Goal: Information Seeking & Learning: Find specific fact

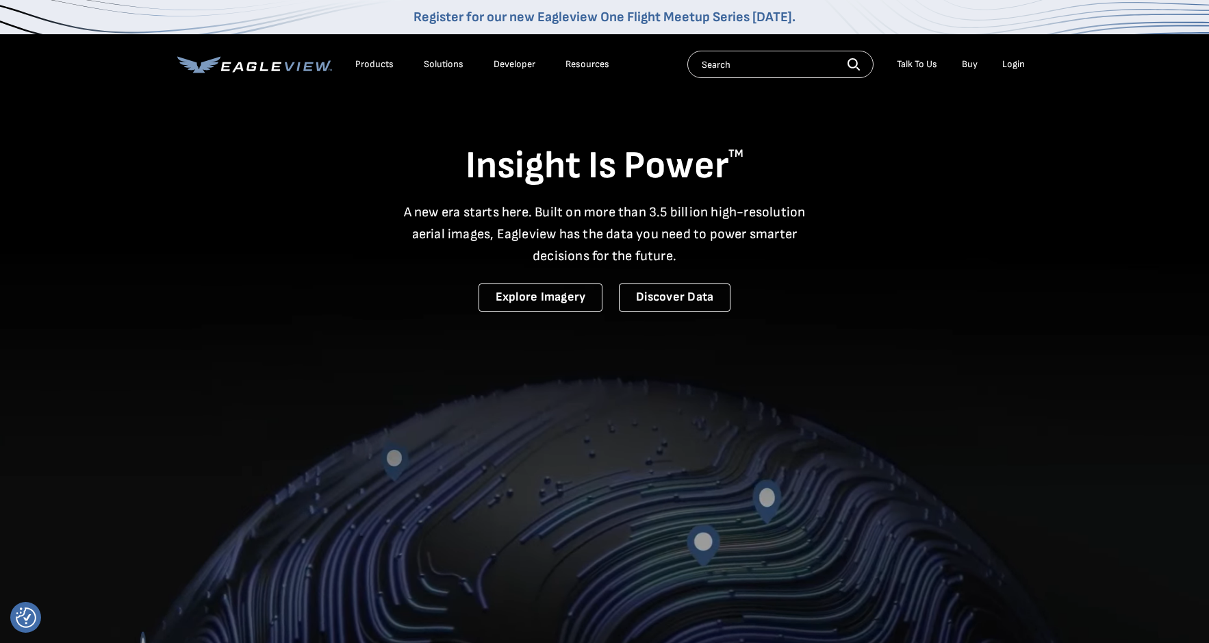
click at [379, 63] on div "Products" at bounding box center [374, 64] width 38 height 12
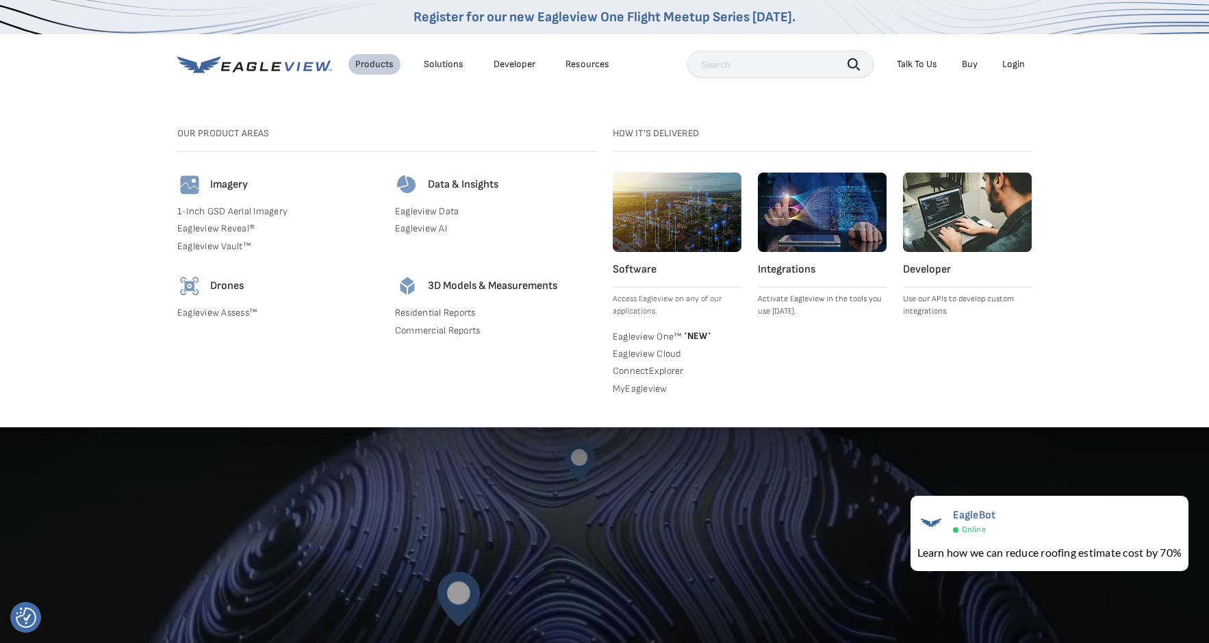
click at [405, 283] on img at bounding box center [407, 286] width 25 height 25
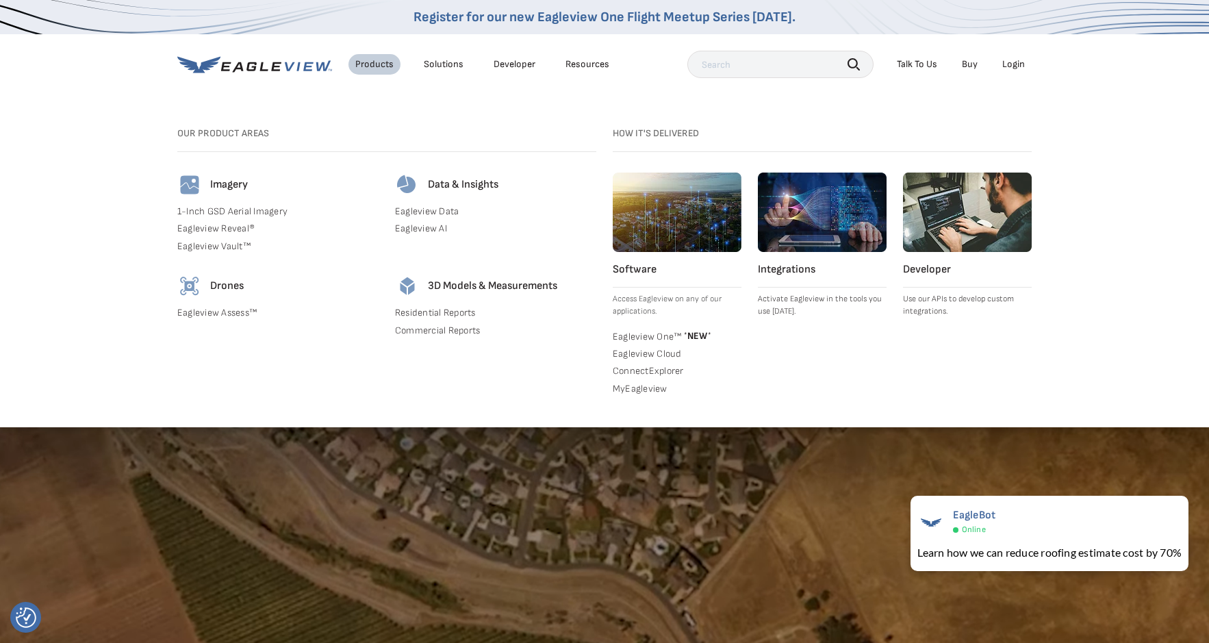
click at [427, 311] on link "Residential Reports" at bounding box center [495, 313] width 201 height 12
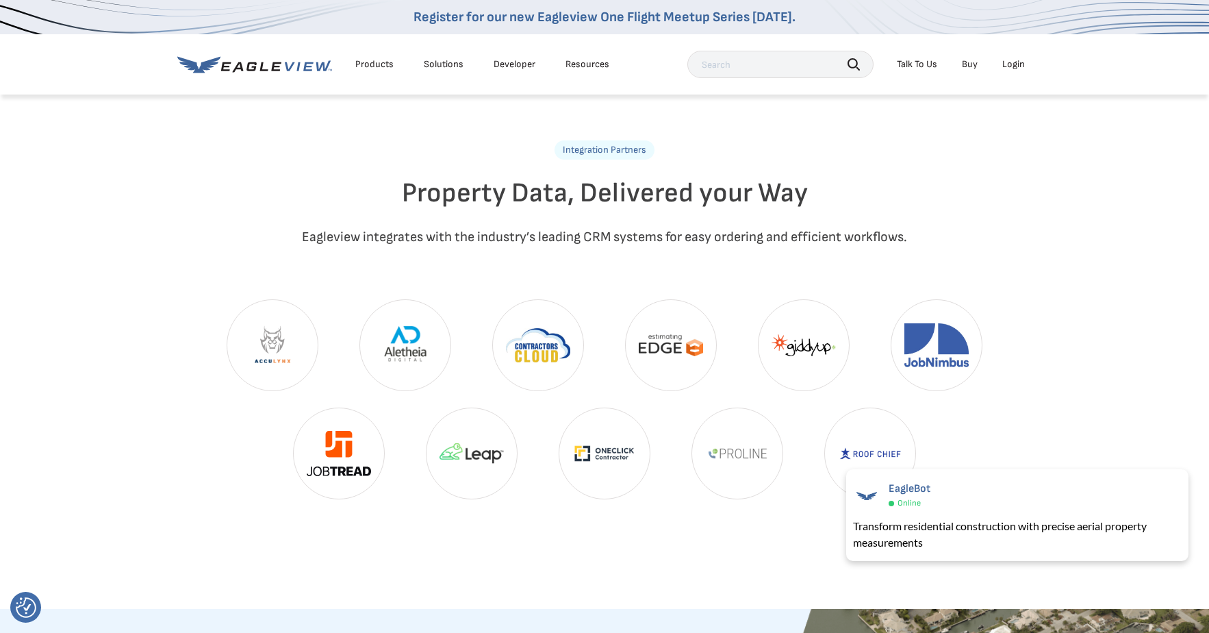
scroll to position [2944, 0]
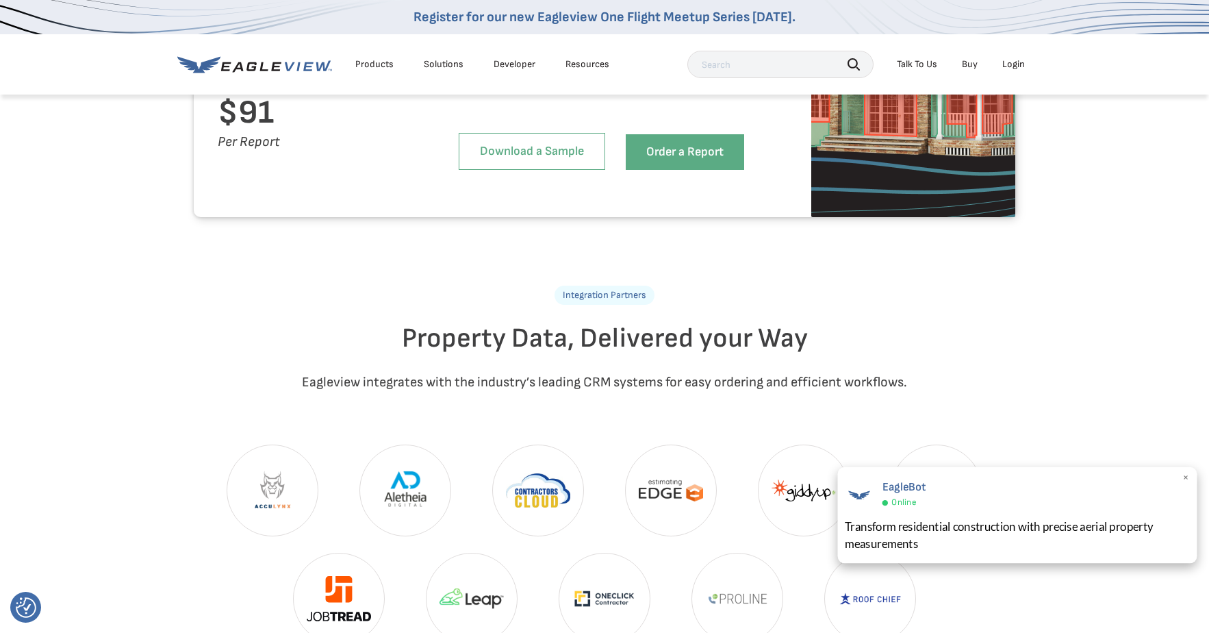
click at [1189, 475] on span "×" at bounding box center [1187, 477] width 8 height 14
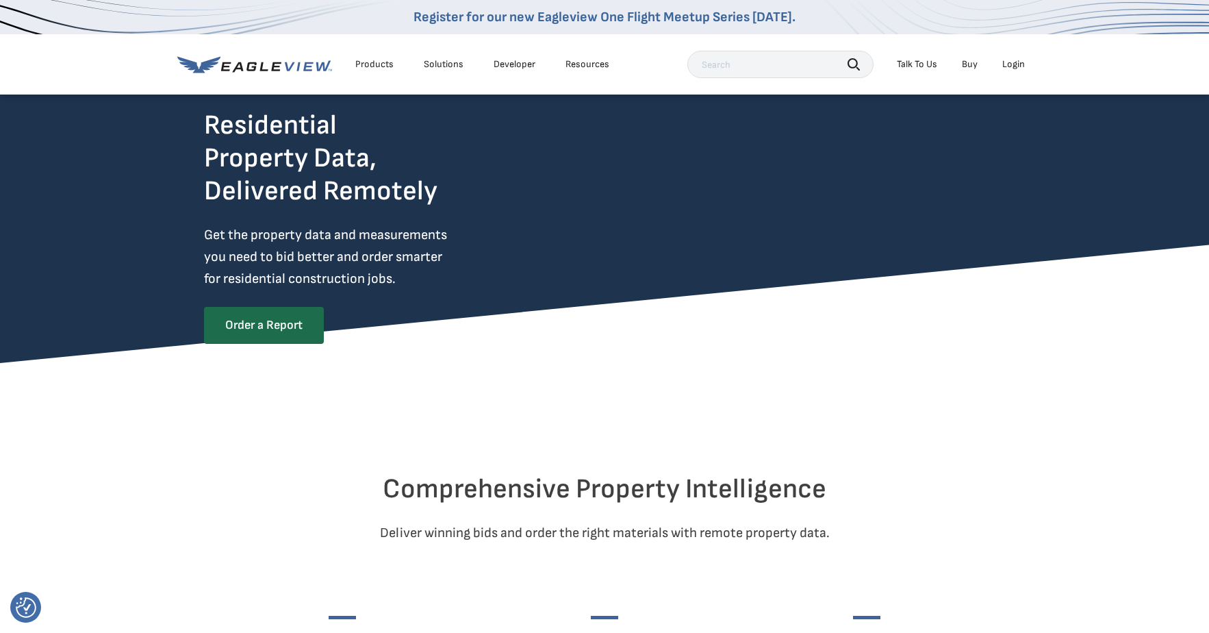
scroll to position [0, 0]
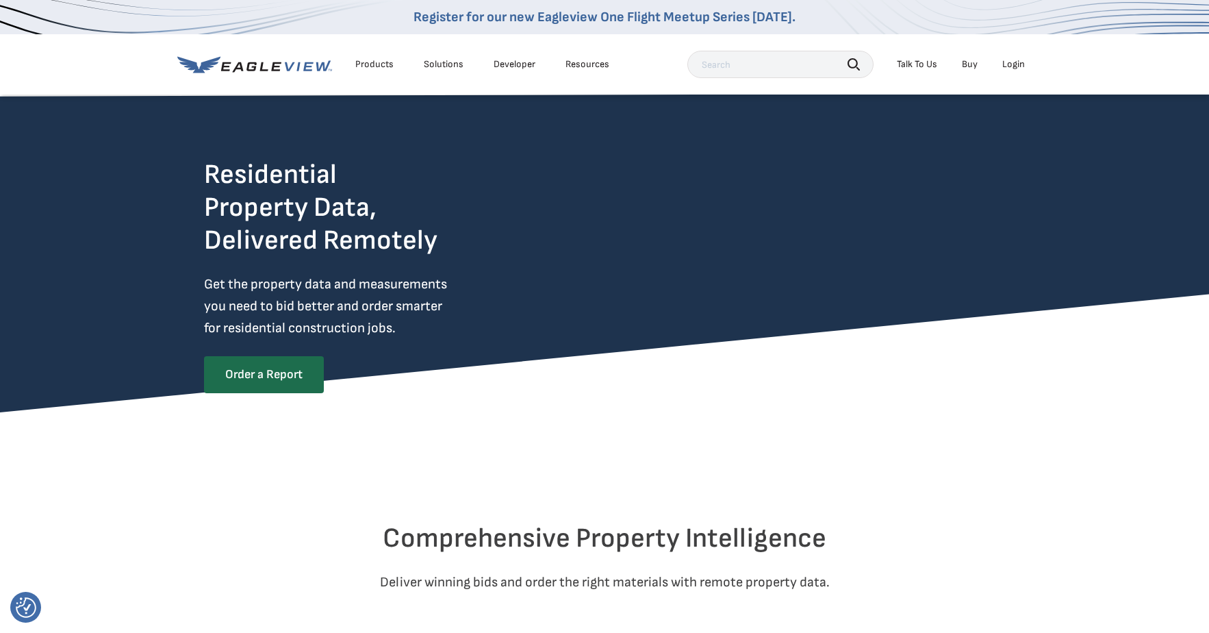
click at [434, 64] on div "Solutions" at bounding box center [444, 64] width 40 height 12
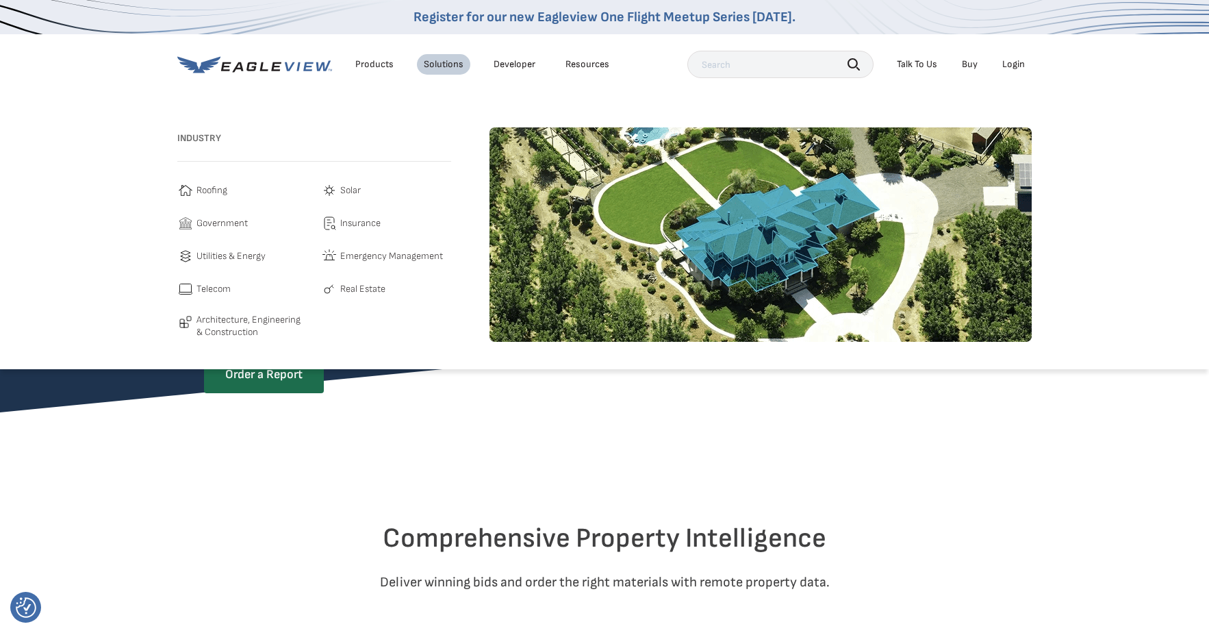
click at [214, 191] on span "Roofing" at bounding box center [211, 190] width 31 height 16
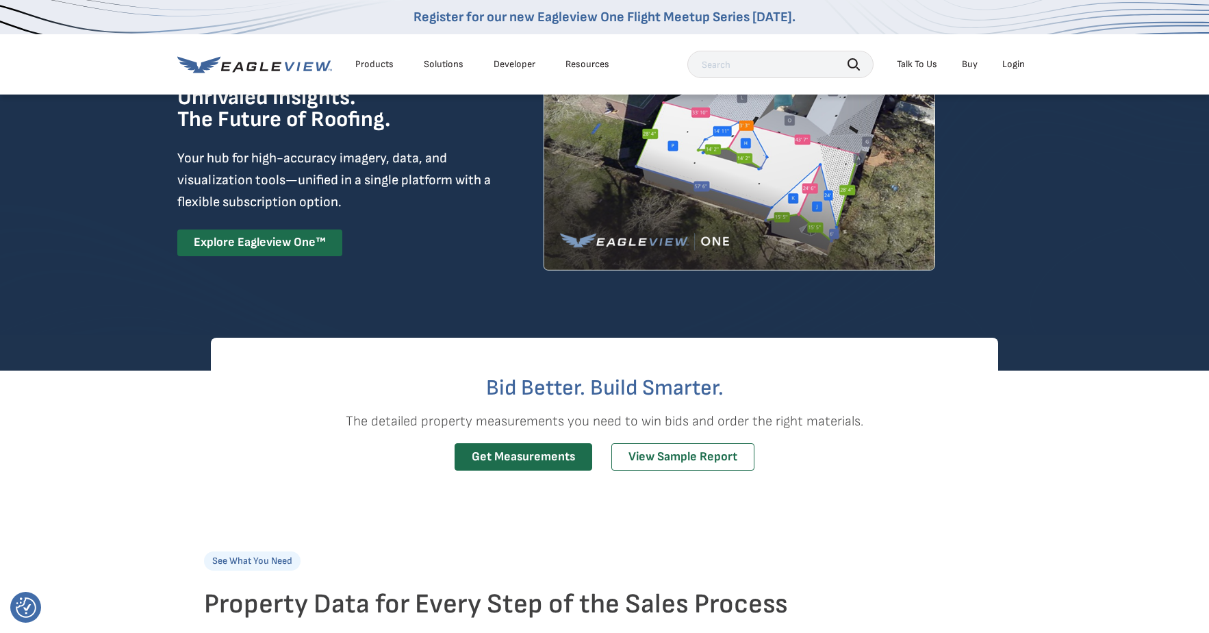
scroll to position [274, 0]
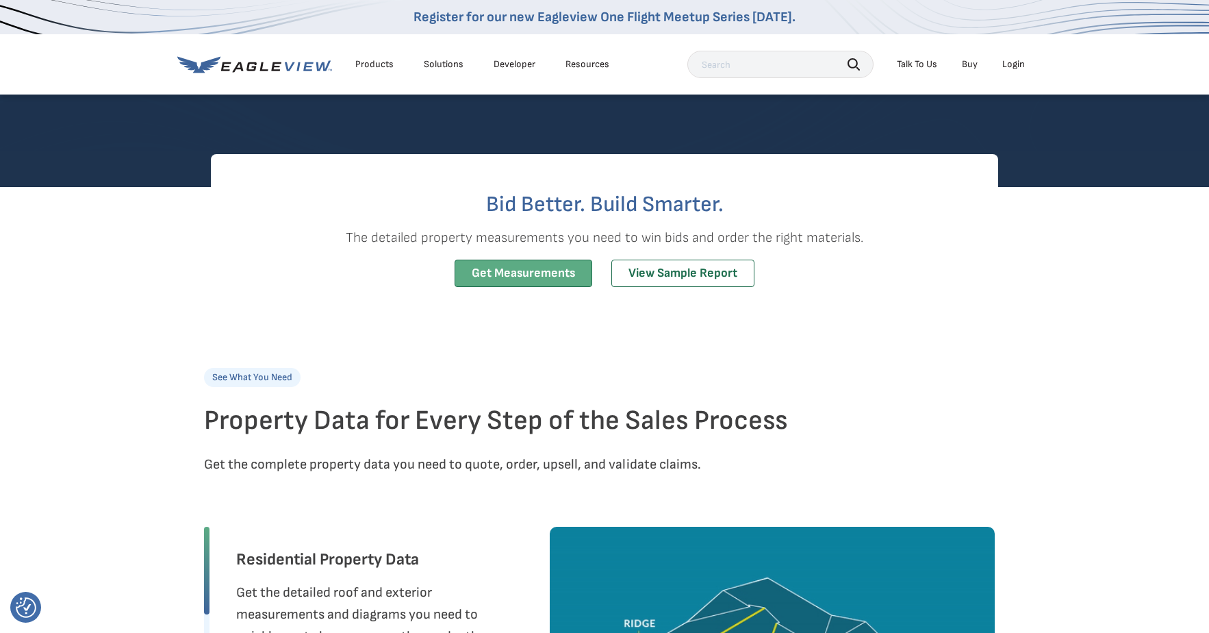
click at [531, 272] on link "Get Measurements" at bounding box center [524, 273] width 138 height 28
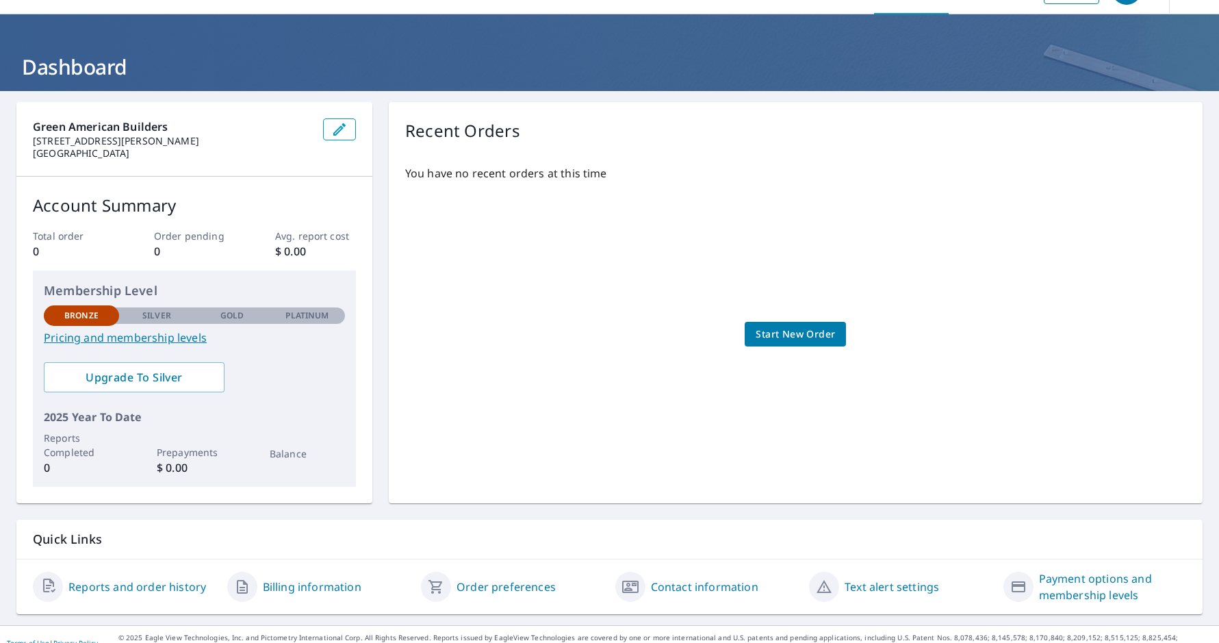
scroll to position [53, 0]
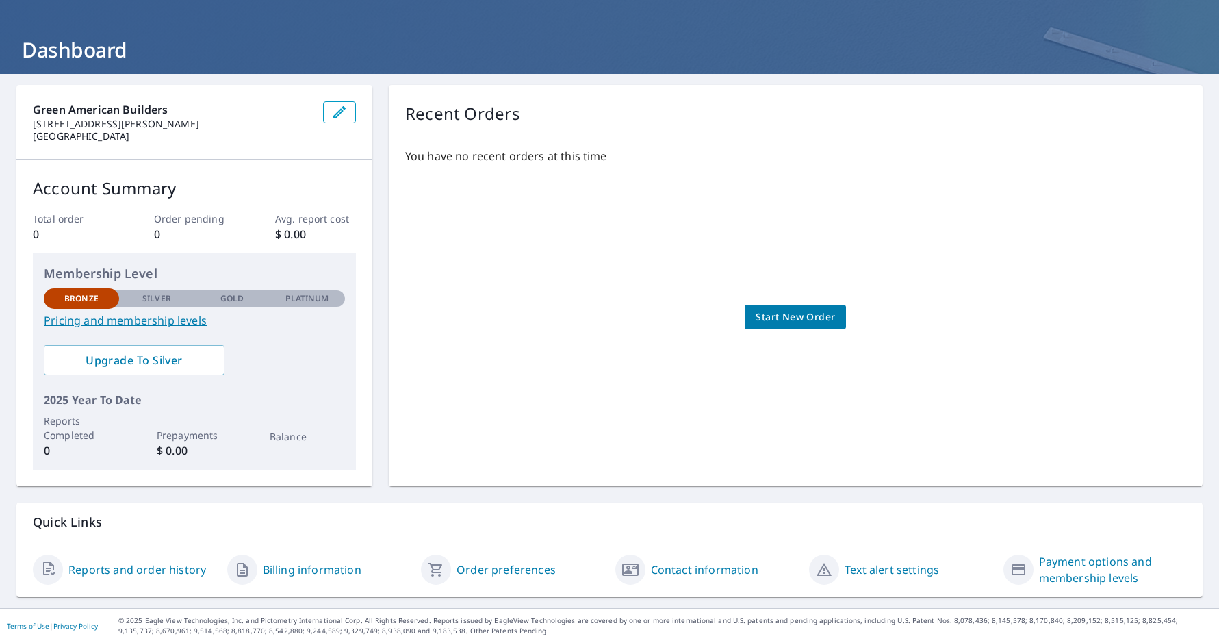
click at [101, 323] on link "Pricing and membership levels" at bounding box center [194, 320] width 301 height 16
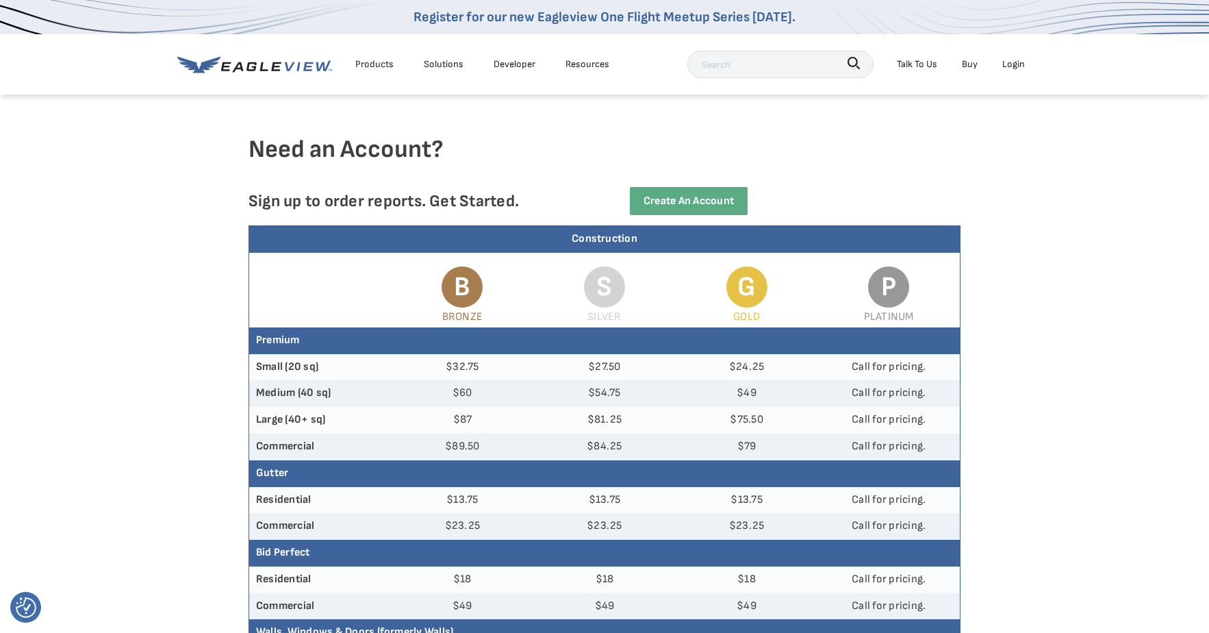
click at [724, 68] on input "text" at bounding box center [780, 64] width 186 height 27
type input "MEASUREMENTS"
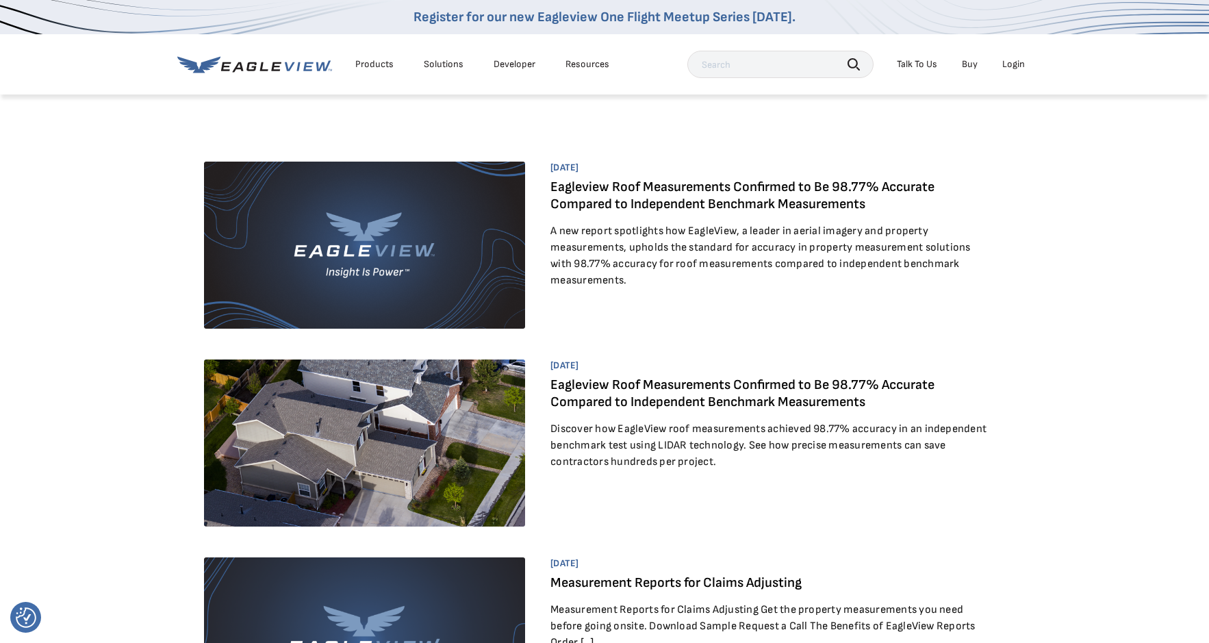
click at [378, 62] on div "Products" at bounding box center [374, 64] width 38 height 12
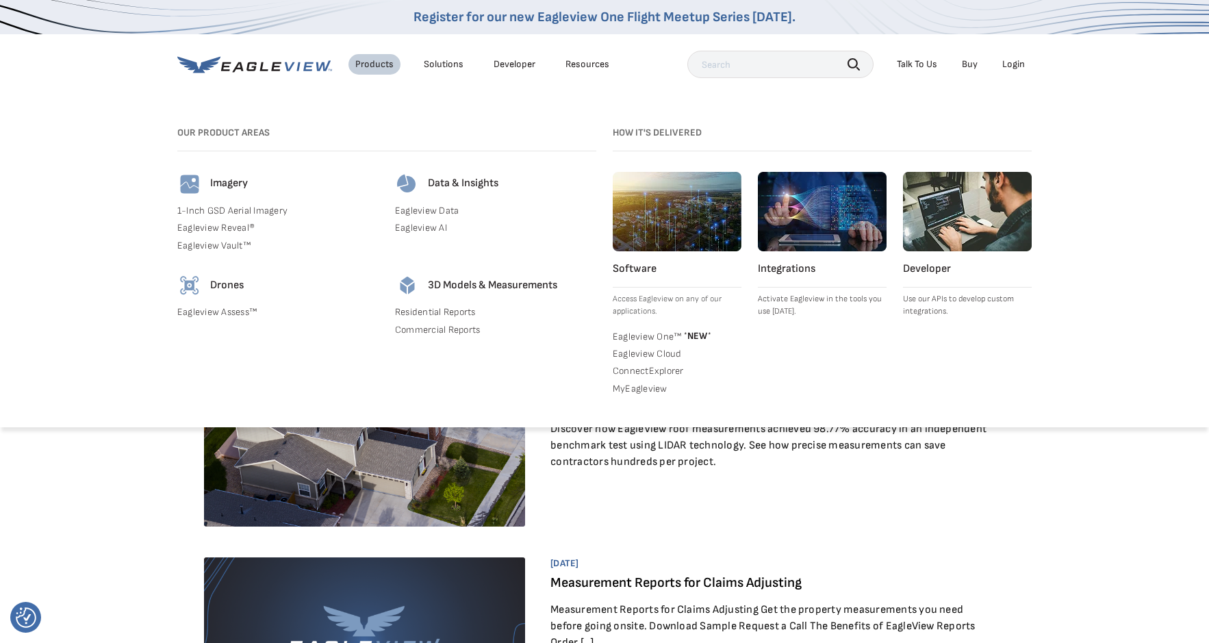
click at [1016, 362] on div "Developer Use our APIs to develop custom integrations." at bounding box center [967, 286] width 129 height 228
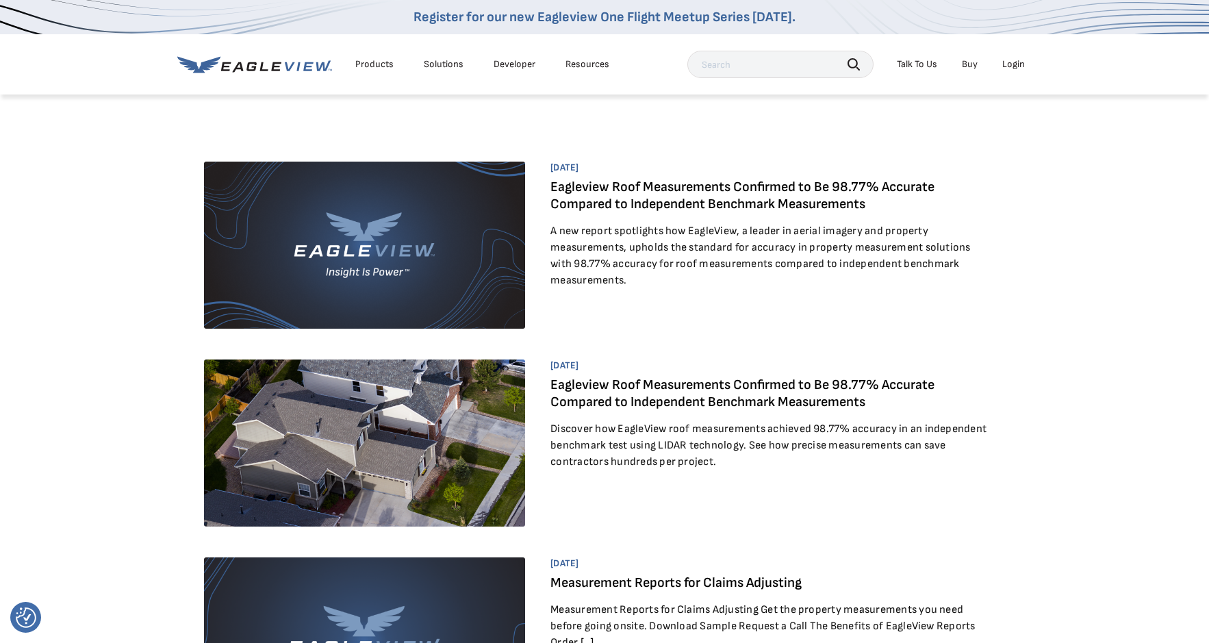
click at [438, 237] on img at bounding box center [364, 245] width 321 height 167
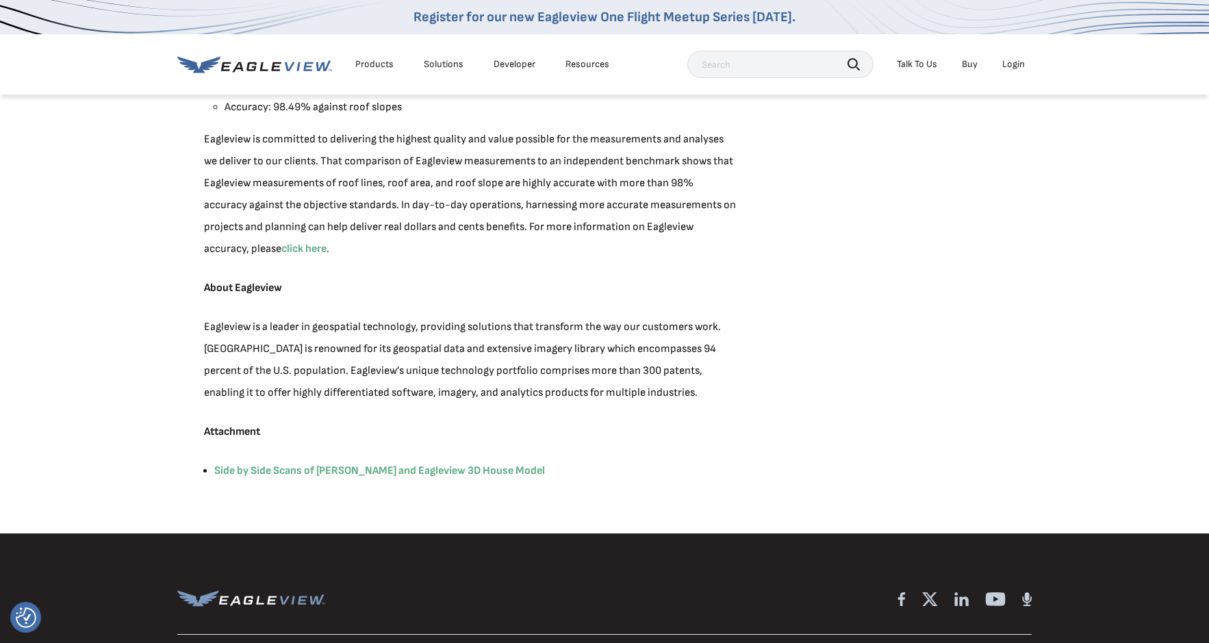
scroll to position [1301, 0]
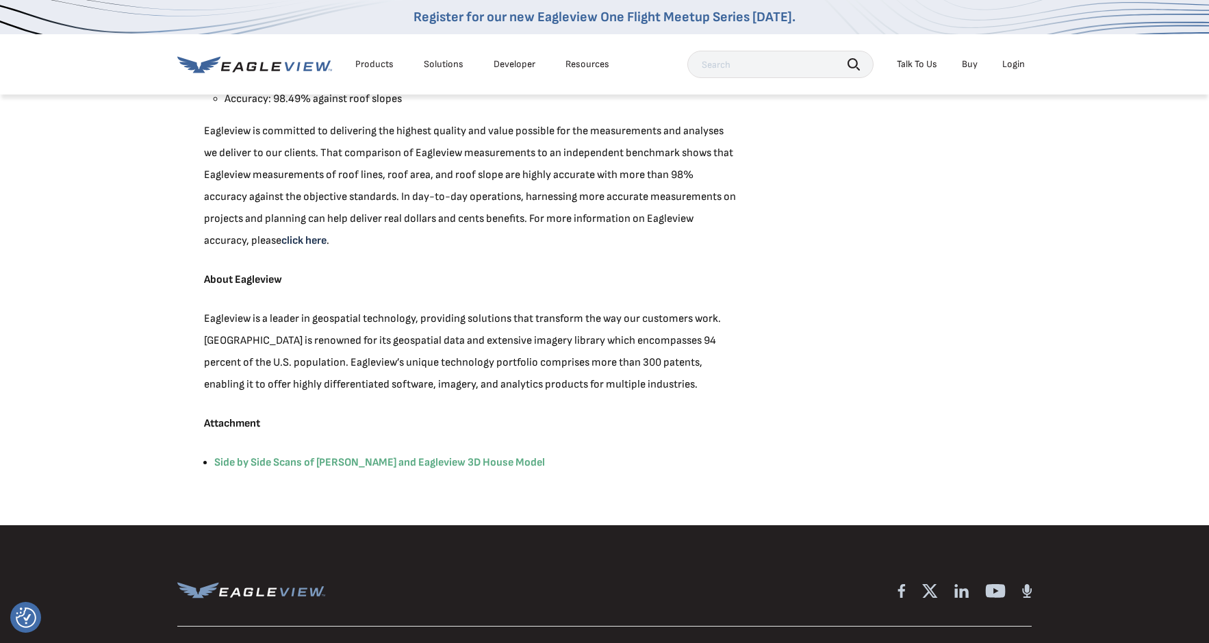
click at [281, 242] on link "click here" at bounding box center [303, 240] width 45 height 13
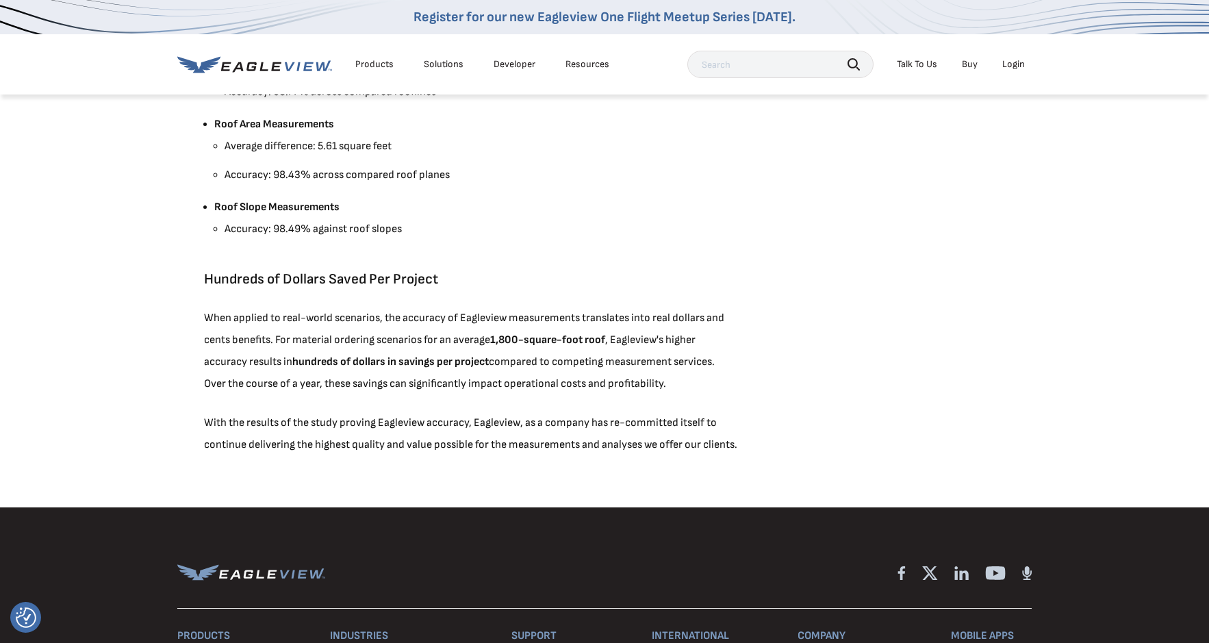
scroll to position [1301, 0]
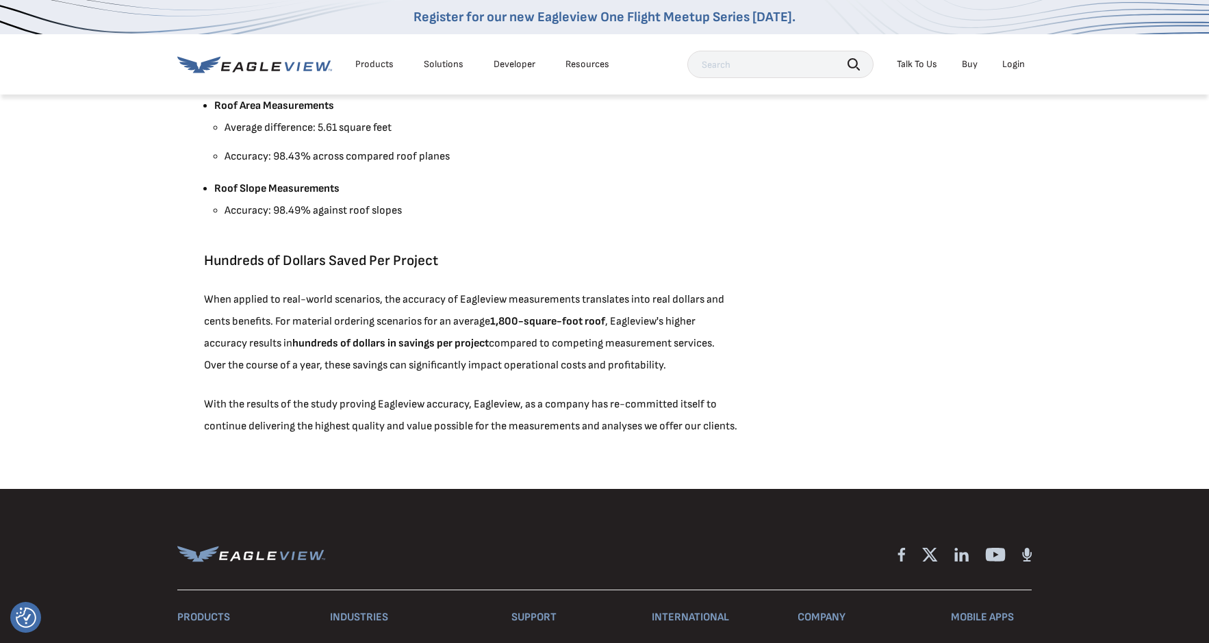
click at [929, 66] on div "Talk To Us" at bounding box center [917, 64] width 40 height 12
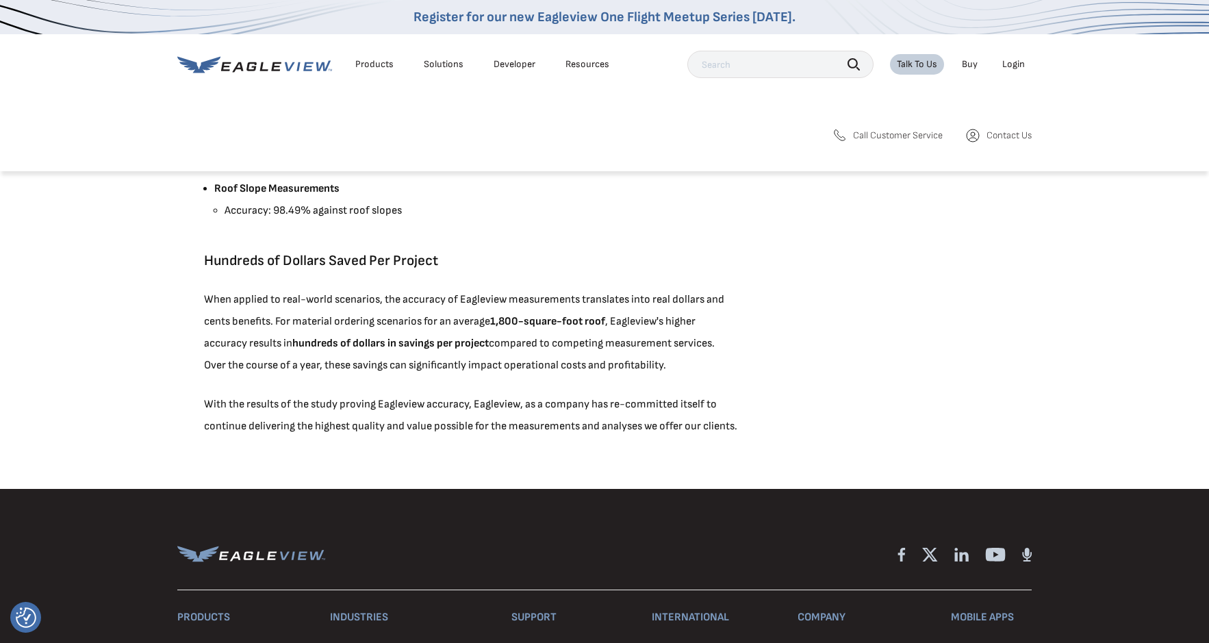
click at [1004, 133] on span "Contact Us" at bounding box center [1009, 135] width 45 height 12
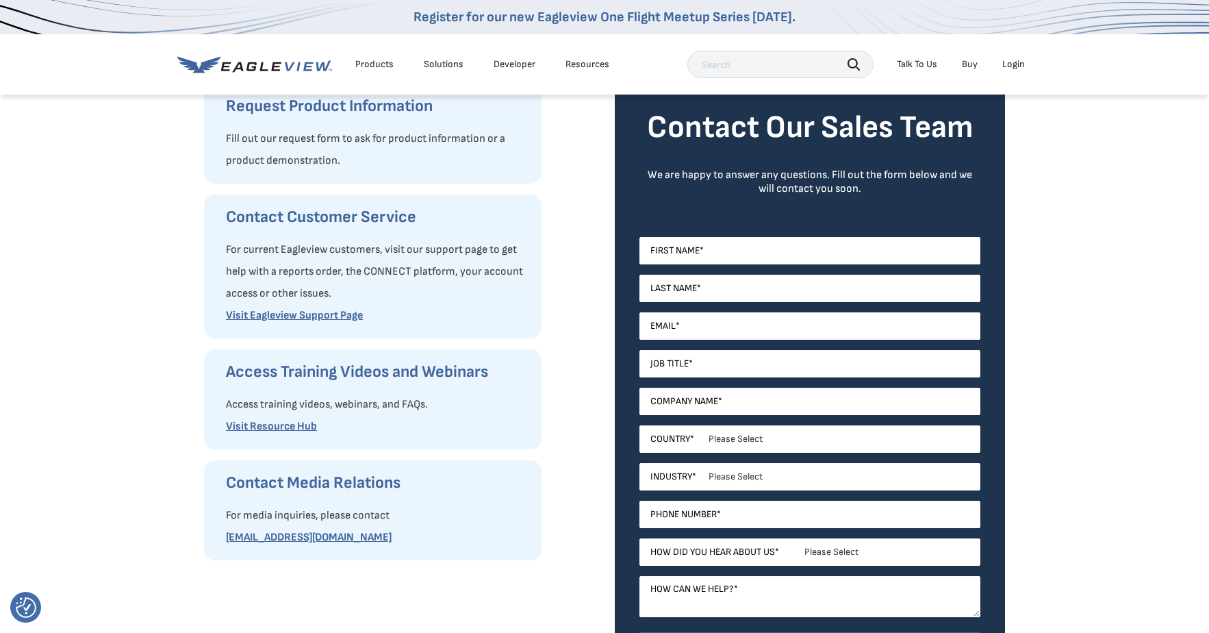
scroll to position [205, 0]
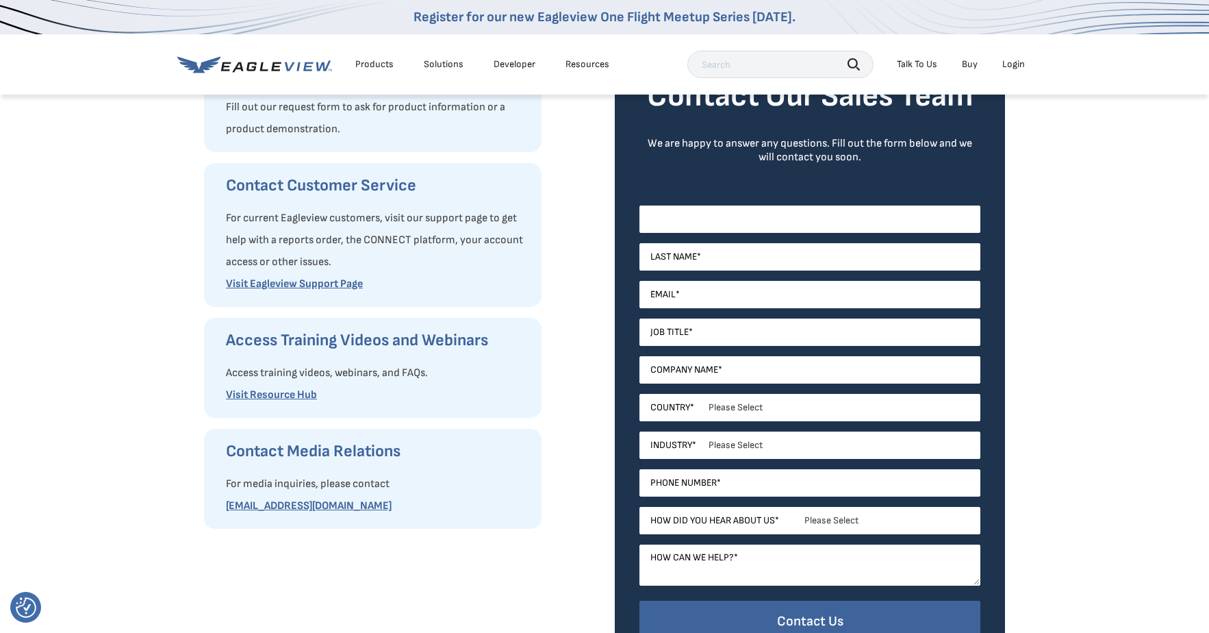
click at [817, 216] on input "First Name *" at bounding box center [809, 218] width 341 height 27
click at [1075, 236] on div "How Can We Help You? Request Product Information Fill out our request form to a…" at bounding box center [604, 287] width 1209 height 799
